Goal: Task Accomplishment & Management: Use online tool/utility

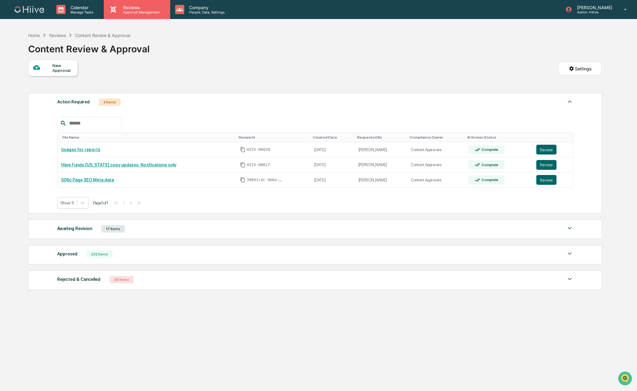
click at [133, 13] on p "Approval Management" at bounding box center [140, 12] width 45 height 4
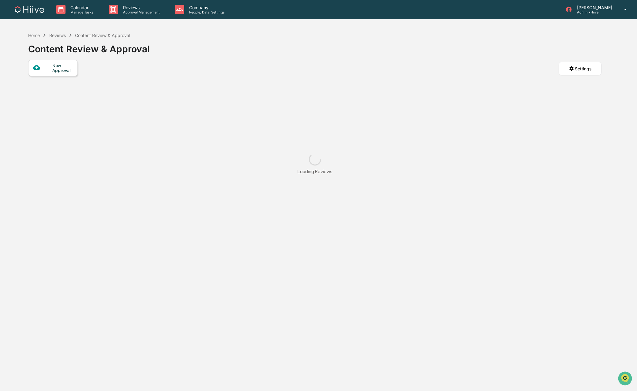
click at [134, 29] on div "Home Reviews Content Review & Approval Content Review & Approval" at bounding box center [88, 44] width 121 height 31
click at [131, 12] on p "Approval Management" at bounding box center [140, 12] width 45 height 4
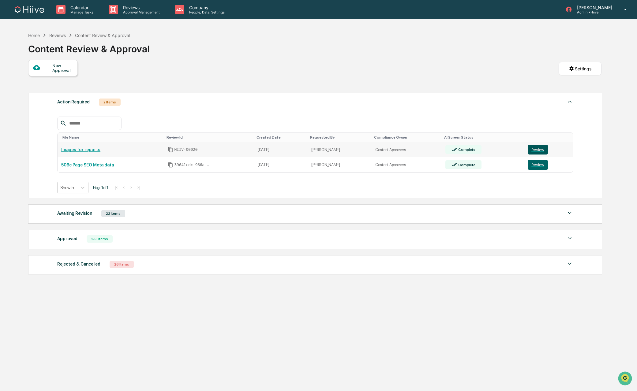
click at [529, 151] on button "Review" at bounding box center [537, 150] width 20 height 10
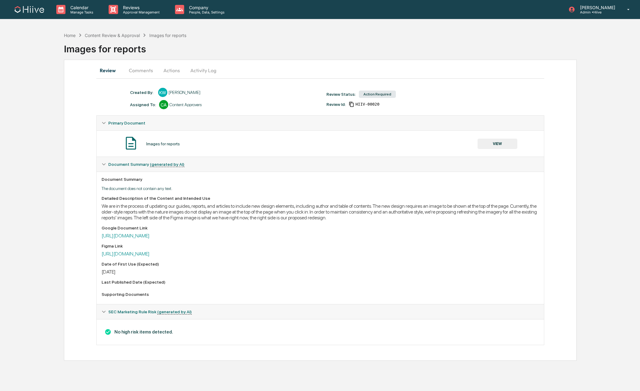
click at [173, 69] on button "Actions" at bounding box center [172, 70] width 28 height 15
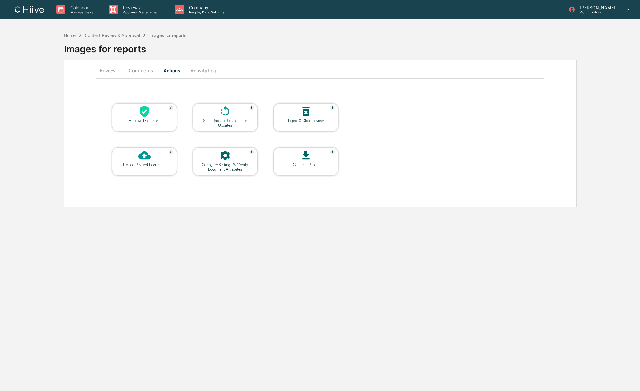
click at [136, 72] on button "Comments" at bounding box center [141, 70] width 34 height 15
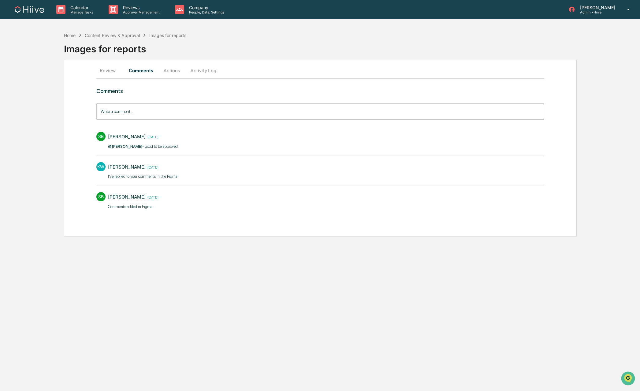
click at [179, 70] on button "Actions" at bounding box center [172, 70] width 28 height 15
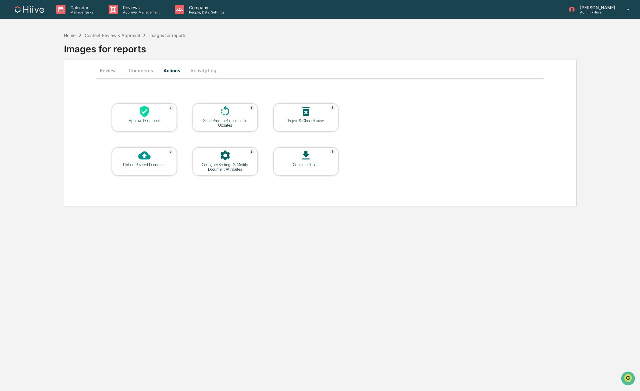
click at [149, 124] on div "Approve Document" at bounding box center [144, 117] width 65 height 28
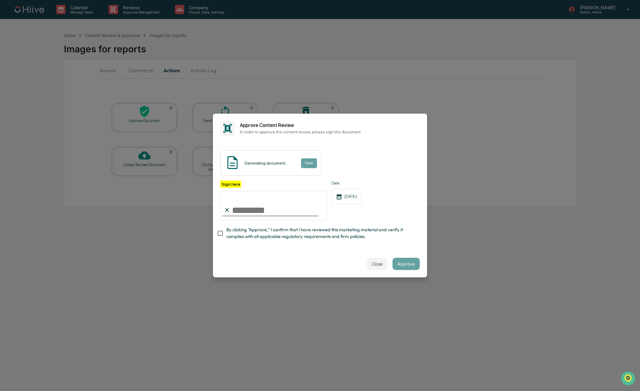
type input "**********"
click at [247, 232] on span "By clicking "Approve," I confirm that I have reviewed this marketing material a…" at bounding box center [320, 233] width 188 height 14
click at [405, 263] on button "Approve" at bounding box center [406, 264] width 27 height 12
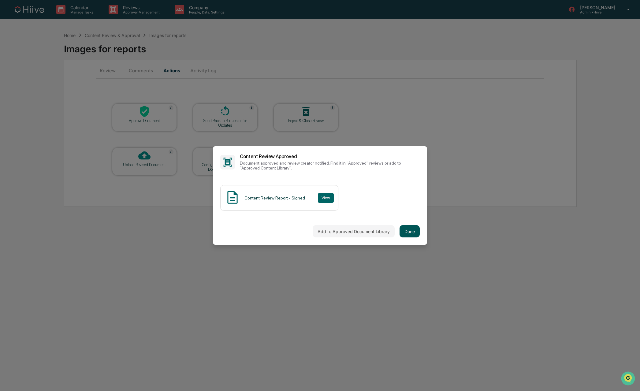
click at [411, 227] on button "Done" at bounding box center [410, 231] width 20 height 12
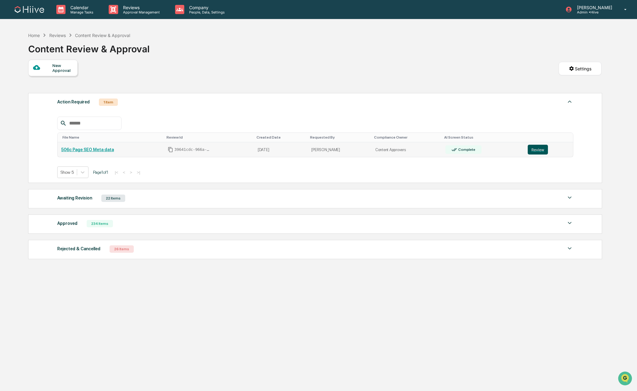
click at [537, 148] on button "Review" at bounding box center [537, 150] width 20 height 10
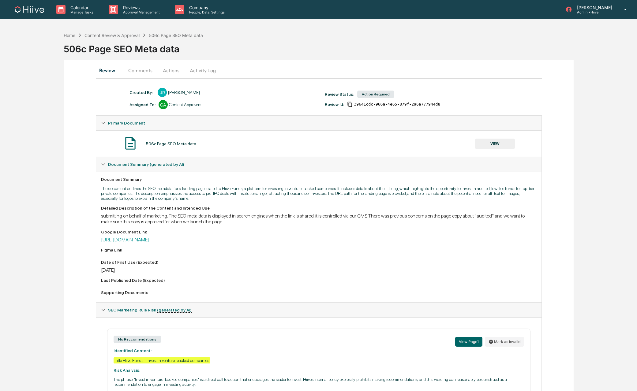
click at [179, 67] on button "Actions" at bounding box center [171, 70] width 28 height 15
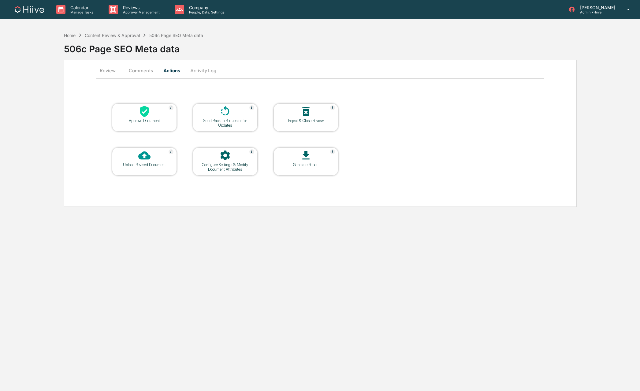
click at [143, 71] on button "Comments" at bounding box center [141, 70] width 34 height 15
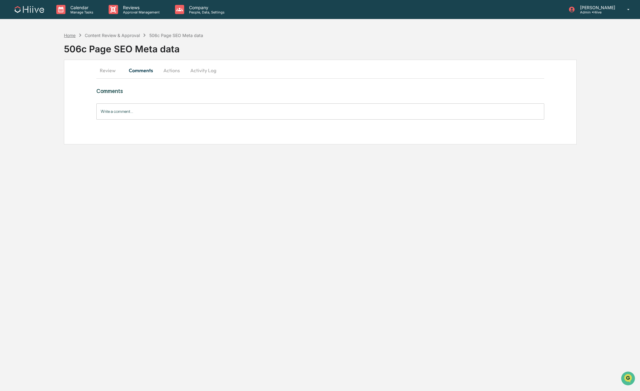
drag, startPoint x: 72, startPoint y: 31, endPoint x: 71, endPoint y: 34, distance: 3.4
click at [71, 34] on div "Home Content Review & Approval 506c Page SEO Meta data 506c Page SEO Meta data" at bounding box center [352, 44] width 576 height 31
click at [117, 35] on div "Content Review & Approval" at bounding box center [112, 35] width 55 height 5
